Goal: Complete application form

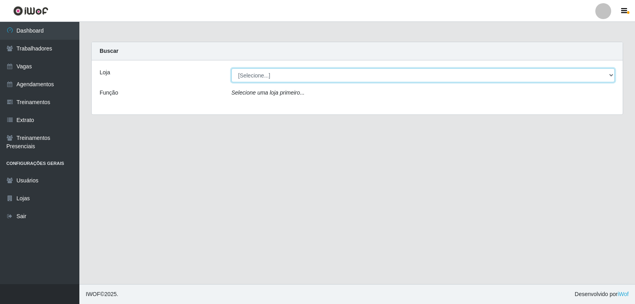
drag, startPoint x: 0, startPoint y: 0, endPoint x: 262, endPoint y: 76, distance: 272.8
click at [262, 76] on select "[Selecione...] Varejão do Preço - Bancários" at bounding box center [422, 75] width 383 height 14
select select "157"
click at [231, 68] on select "[Selecione...] Varejão do Preço - Bancários" at bounding box center [422, 75] width 383 height 14
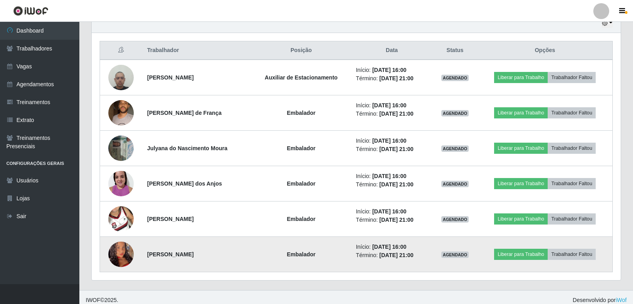
scroll to position [294, 0]
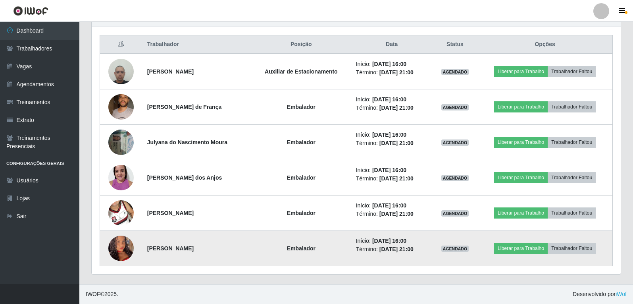
click at [119, 250] on img at bounding box center [120, 248] width 25 height 55
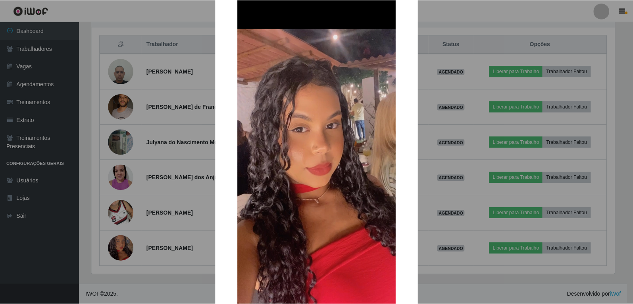
scroll to position [40, 0]
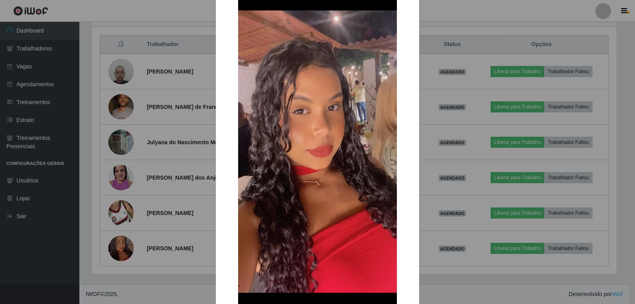
click at [120, 253] on div "× OK Cancel" at bounding box center [317, 152] width 635 height 304
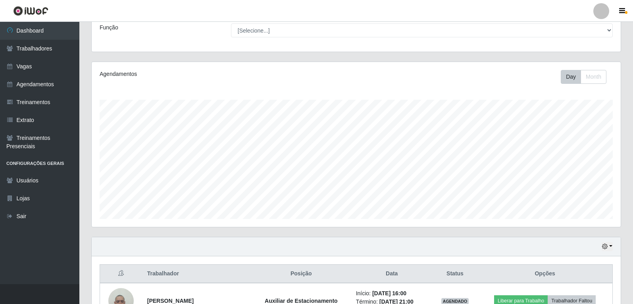
scroll to position [56, 0]
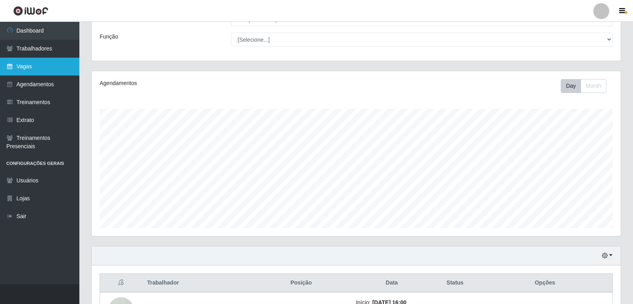
click at [37, 69] on link "Vagas" at bounding box center [39, 67] width 79 height 18
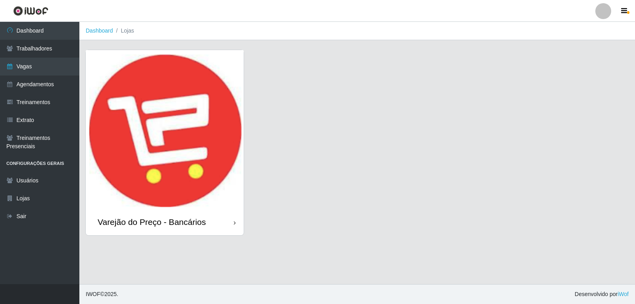
click at [148, 112] on img at bounding box center [165, 129] width 158 height 159
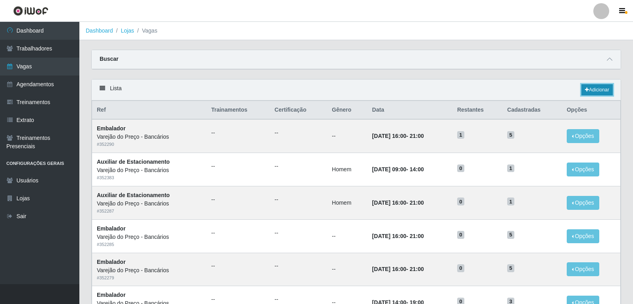
click at [589, 88] on link "Adicionar" at bounding box center [596, 89] width 31 height 11
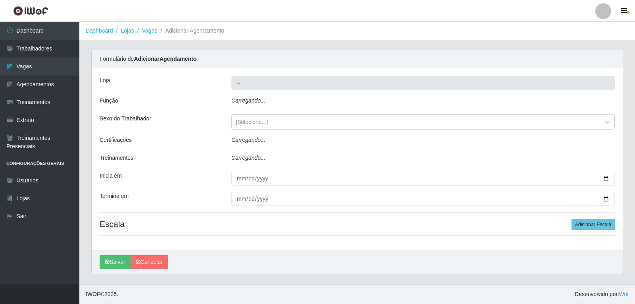
type input "Varejão do Preço - Bancários"
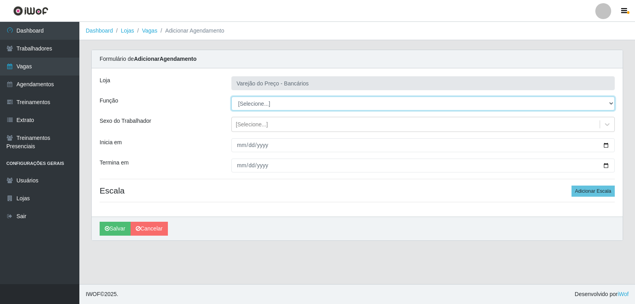
click at [250, 101] on select "[Selecione...] Auxiliar de Estacionamento Auxiliar de Estacionamento + Auxiliar…" at bounding box center [422, 103] width 383 height 14
select select "4"
click at [231, 96] on select "[Selecione...] Auxiliar de Estacionamento Auxiliar de Estacionamento + Auxiliar…" at bounding box center [422, 103] width 383 height 14
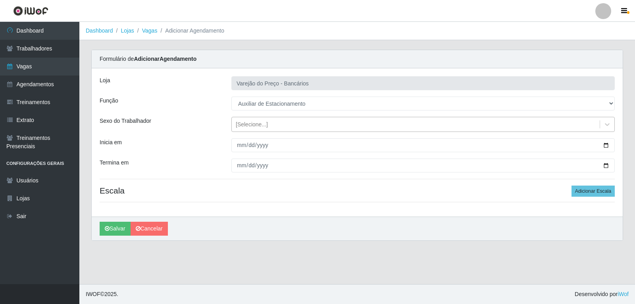
click at [257, 125] on div "[Selecione...]" at bounding box center [252, 124] width 32 height 8
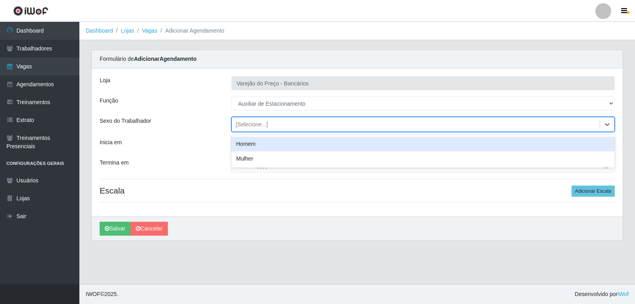
click at [258, 144] on div "Homem" at bounding box center [422, 144] width 383 height 15
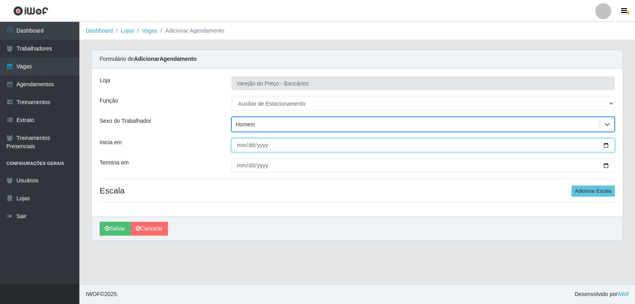
click at [241, 147] on input "Inicia em" at bounding box center [422, 145] width 383 height 14
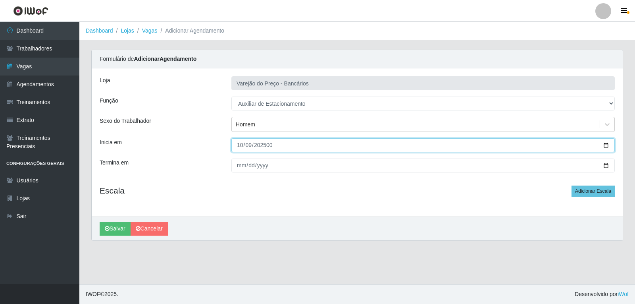
type input "250000-10-09"
type input "[DATE]"
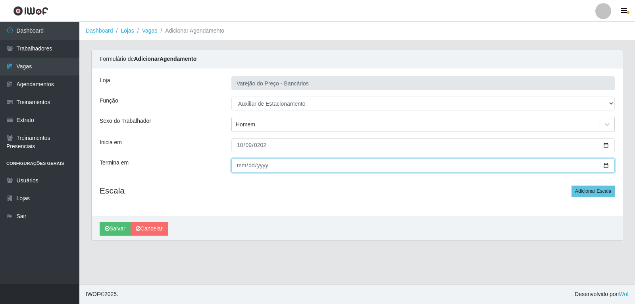
click at [243, 163] on input "Termina em" at bounding box center [422, 165] width 383 height 14
type input "0010-09-08"
type input "[DATE]"
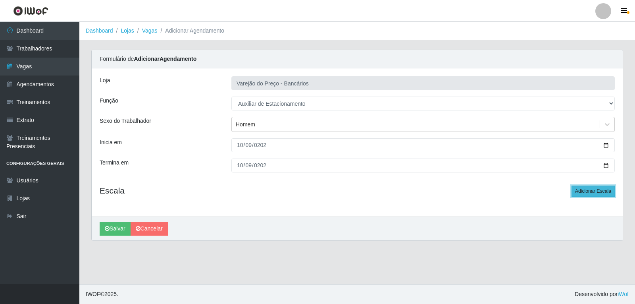
click at [603, 189] on button "Adicionar Escala" at bounding box center [592, 190] width 43 height 11
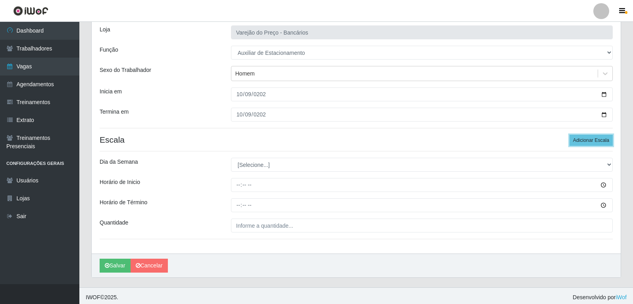
scroll to position [54, 0]
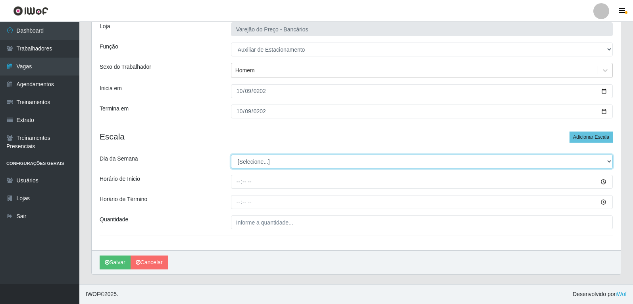
click at [253, 162] on select "[Selecione...] Segunda Terça Quarta Quinta Sexta Sábado Domingo" at bounding box center [422, 161] width 382 height 14
select select "4"
click at [231, 154] on select "[Selecione...] Segunda Terça Quarta Quinta Sexta Sábado Domingo" at bounding box center [422, 161] width 382 height 14
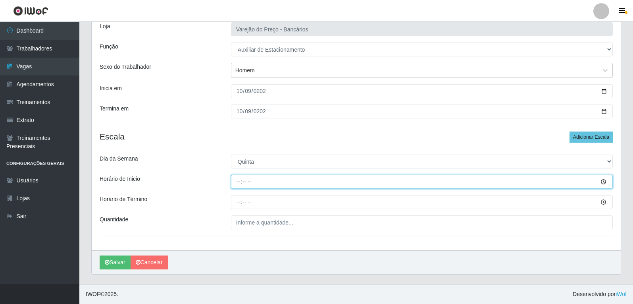
click at [239, 180] on input "Horário de Inicio" at bounding box center [422, 182] width 382 height 14
type input "16:00"
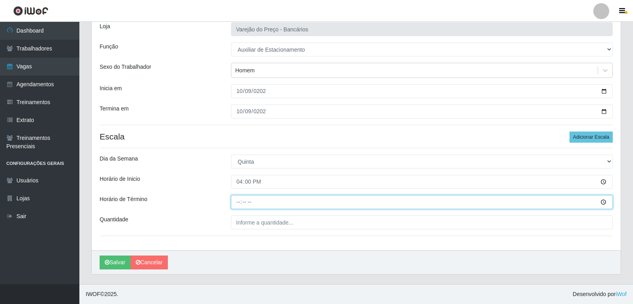
click at [239, 202] on input "Horário de Término" at bounding box center [422, 202] width 382 height 14
type input "21:00"
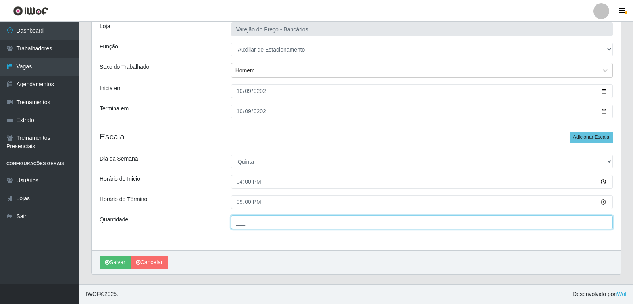
click at [244, 225] on input "___" at bounding box center [422, 222] width 382 height 14
type input "1__"
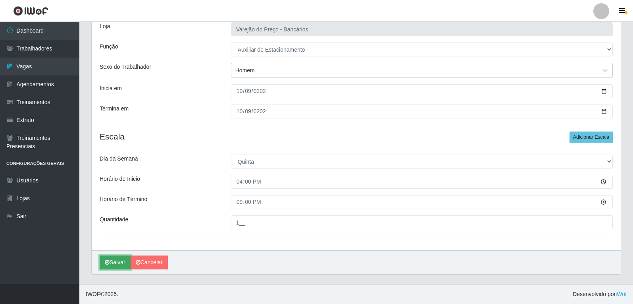
click at [122, 261] on button "Salvar" at bounding box center [115, 262] width 31 height 14
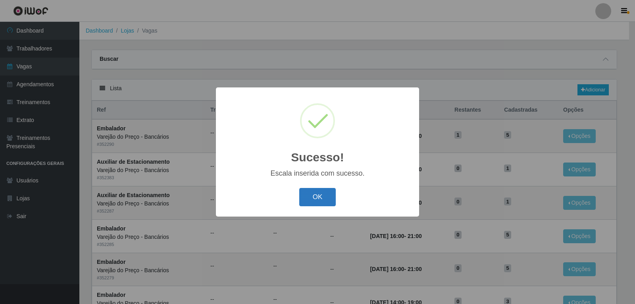
click at [314, 196] on button "OK" at bounding box center [317, 197] width 37 height 19
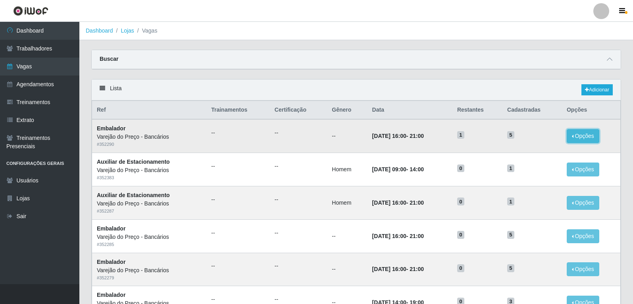
click at [593, 133] on button "Opções" at bounding box center [583, 136] width 33 height 14
click at [245, 208] on td "--" at bounding box center [237, 202] width 63 height 33
